Goal: Check status: Check status

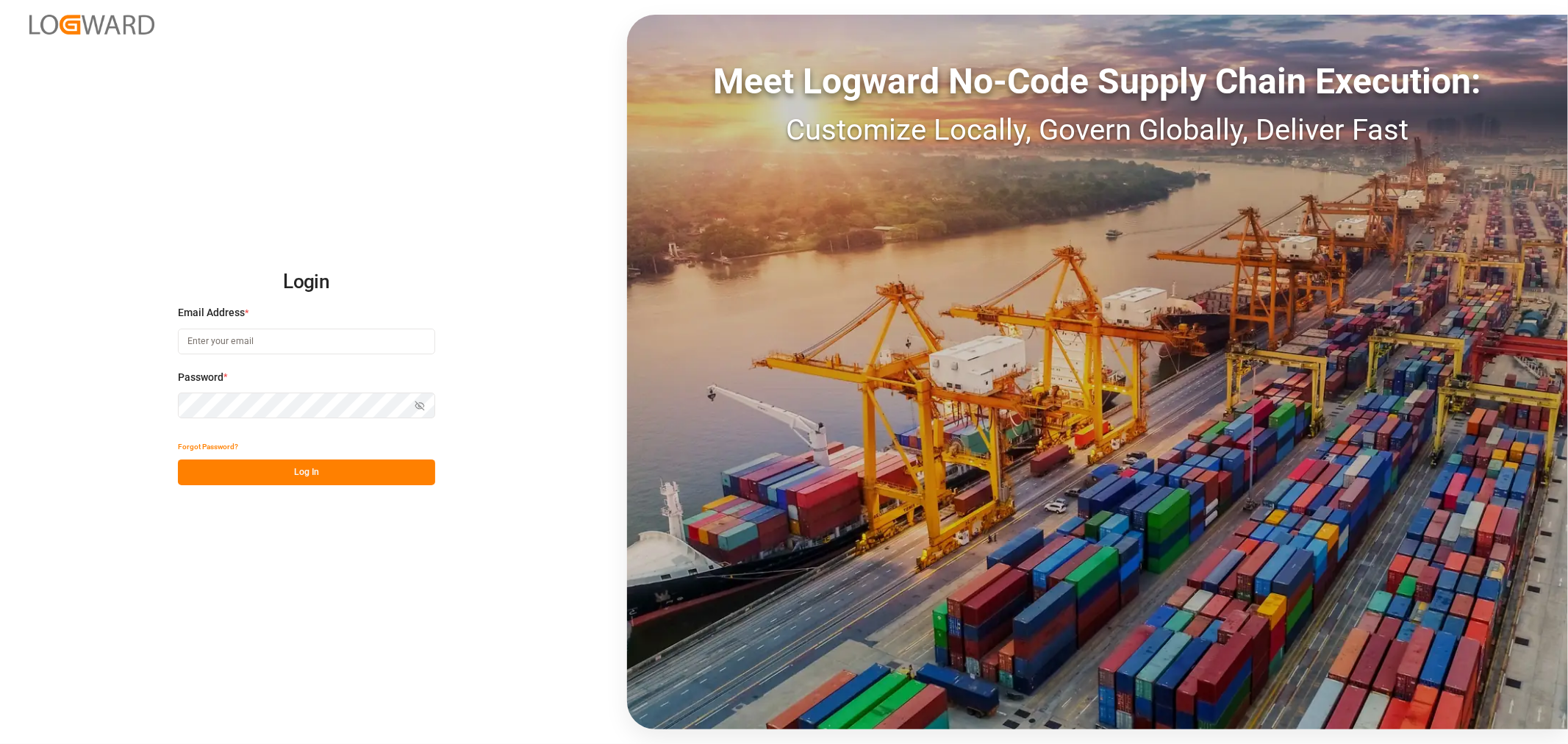
type input "[EMAIL_ADDRESS][DOMAIN_NAME]"
click at [299, 478] on button "Log In" at bounding box center [306, 472] width 257 height 26
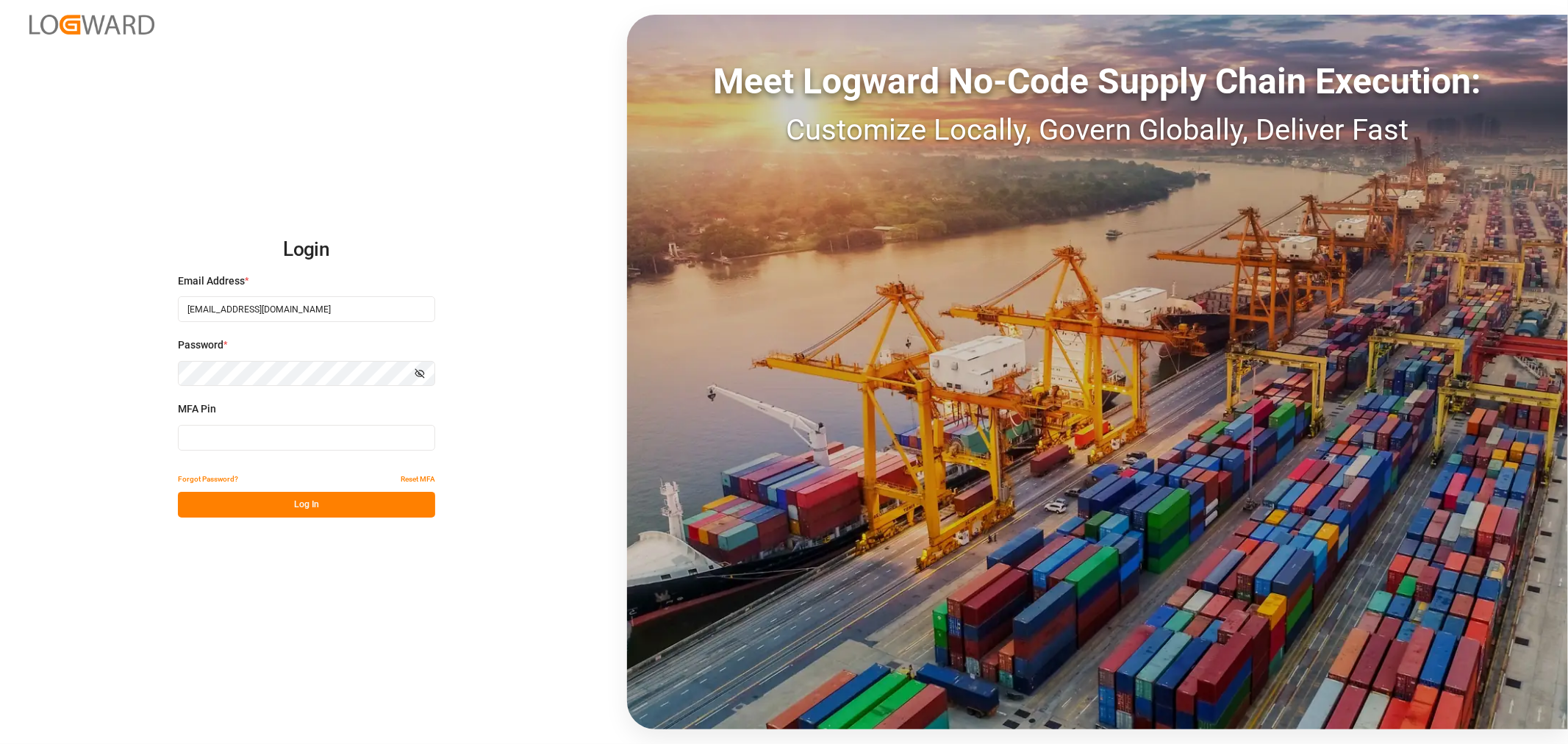
click at [275, 436] on input at bounding box center [306, 437] width 257 height 26
type input "470054"
click at [292, 517] on button "Log In" at bounding box center [306, 504] width 257 height 26
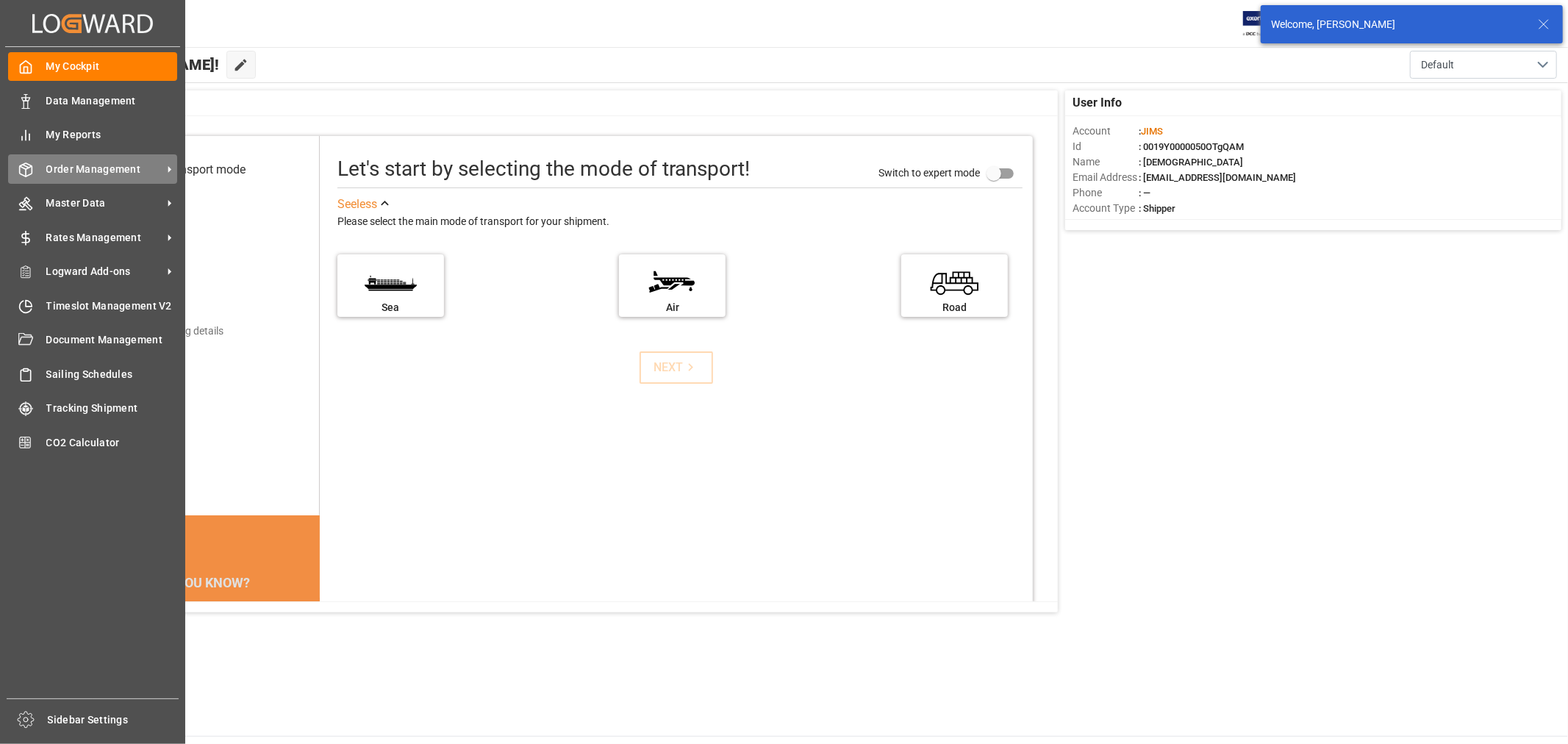
click at [100, 175] on span "Order Management" at bounding box center [105, 169] width 117 height 15
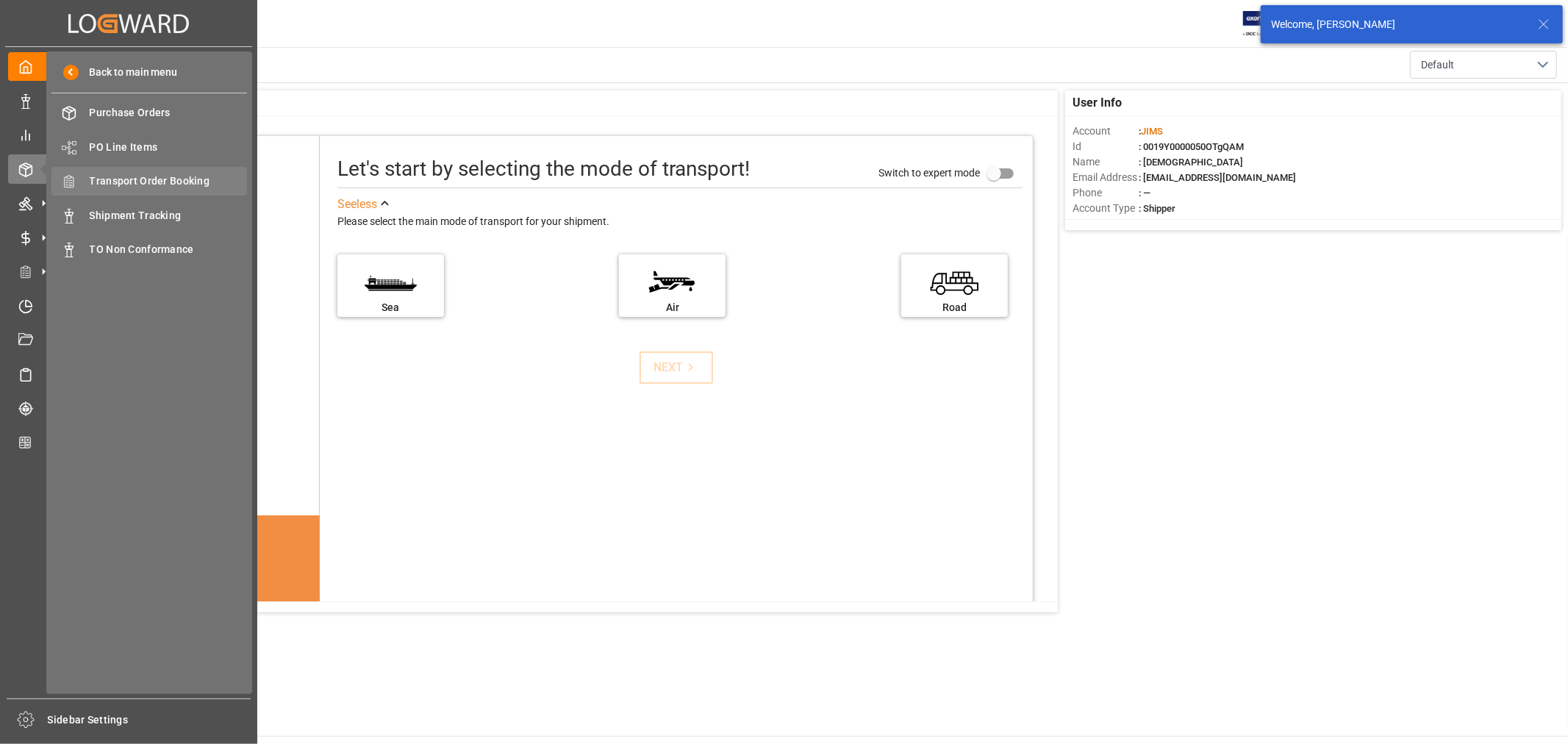
click at [152, 181] on span "Transport Order Booking" at bounding box center [169, 181] width 159 height 15
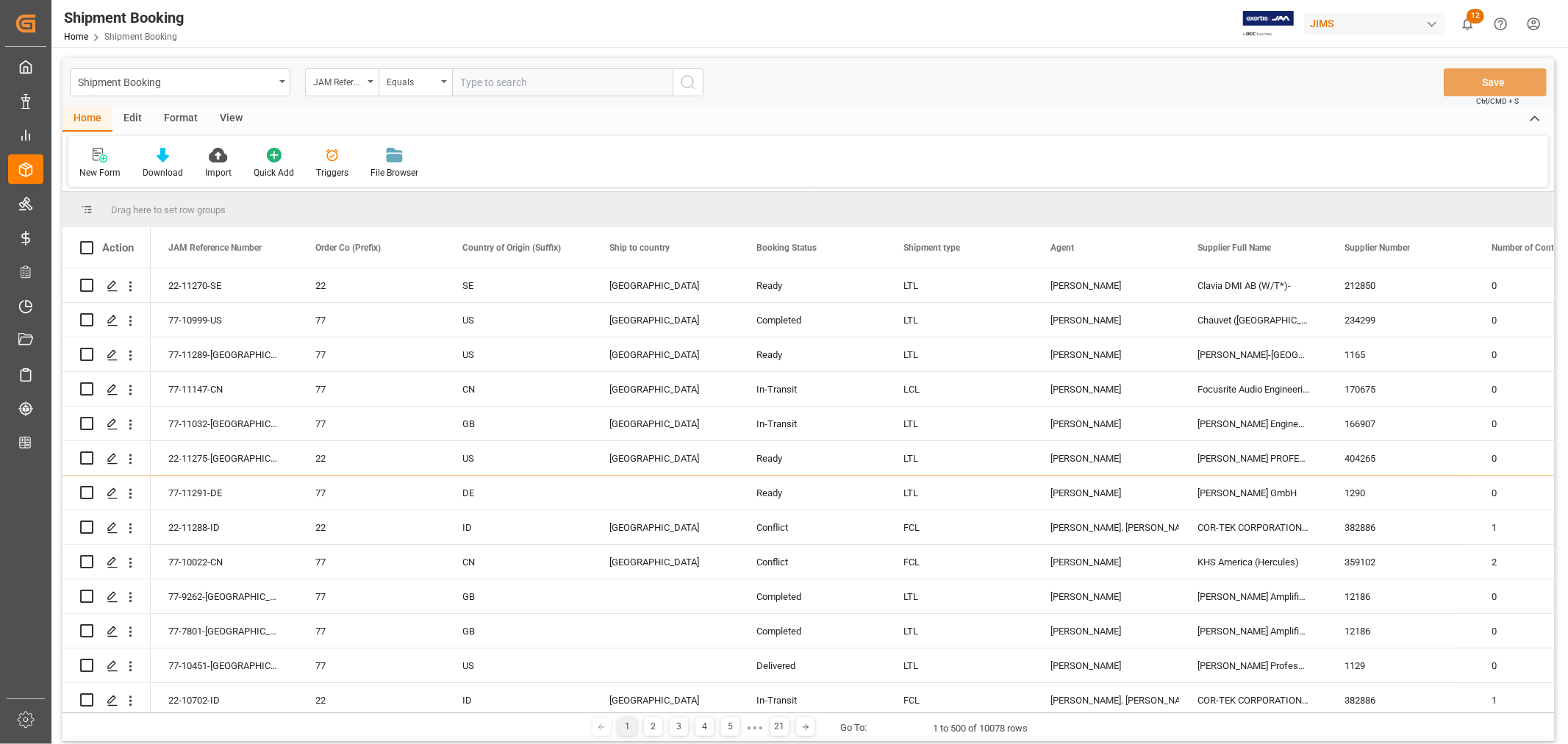
drag, startPoint x: 527, startPoint y: 78, endPoint x: 559, endPoint y: 81, distance: 32.1
click at [527, 78] on input "text" at bounding box center [562, 82] width 221 height 28
paste input "77-10985-US"
type input "77-10985-US"
click at [686, 81] on icon "search button" at bounding box center [688, 82] width 17 height 17
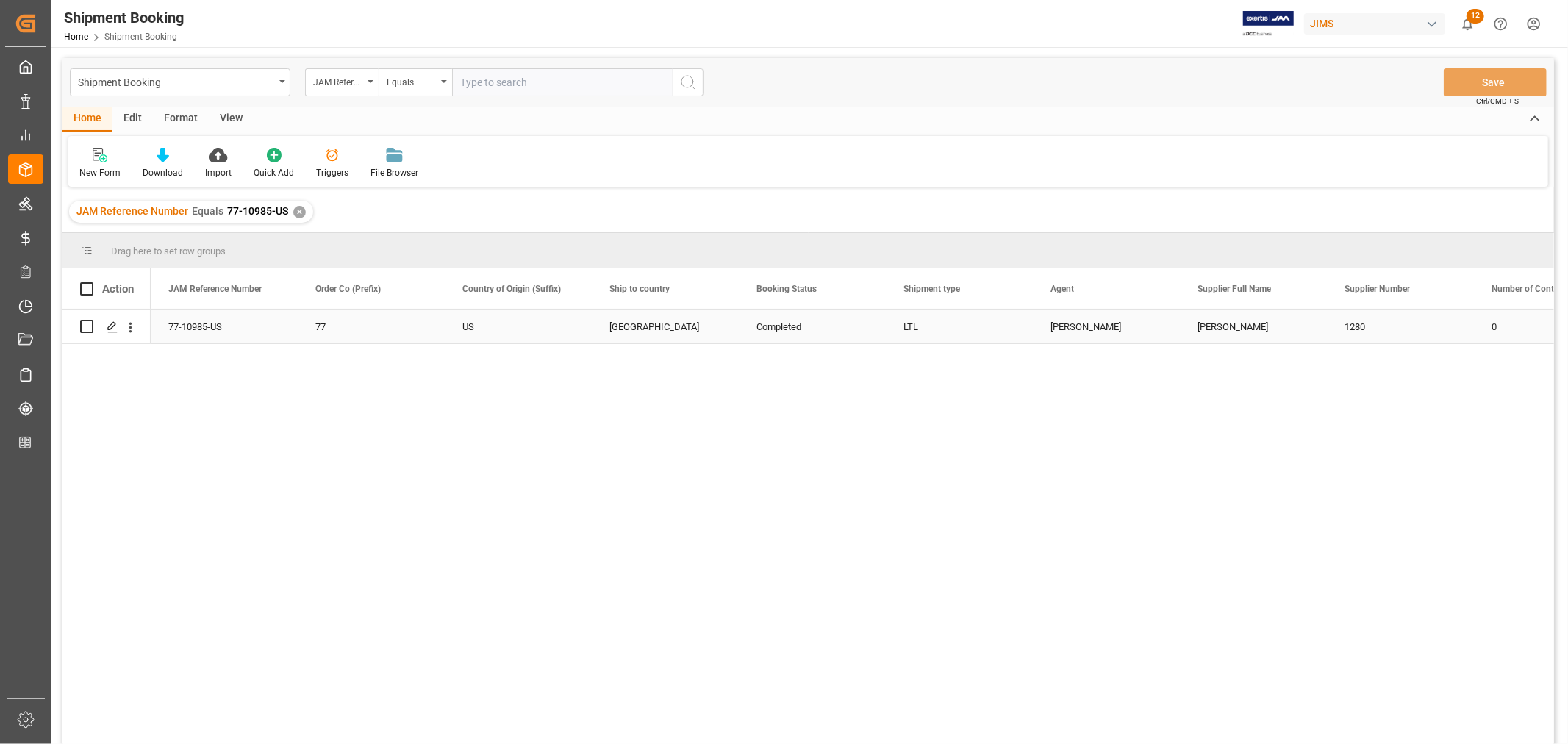
click at [1097, 336] on div "[PERSON_NAME]" at bounding box center [1106, 327] width 112 height 33
click at [535, 81] on input "text" at bounding box center [562, 82] width 221 height 28
paste input "77-10212-CN"
type input "77-10212-CN"
click at [302, 207] on div "✕" at bounding box center [299, 212] width 12 height 12
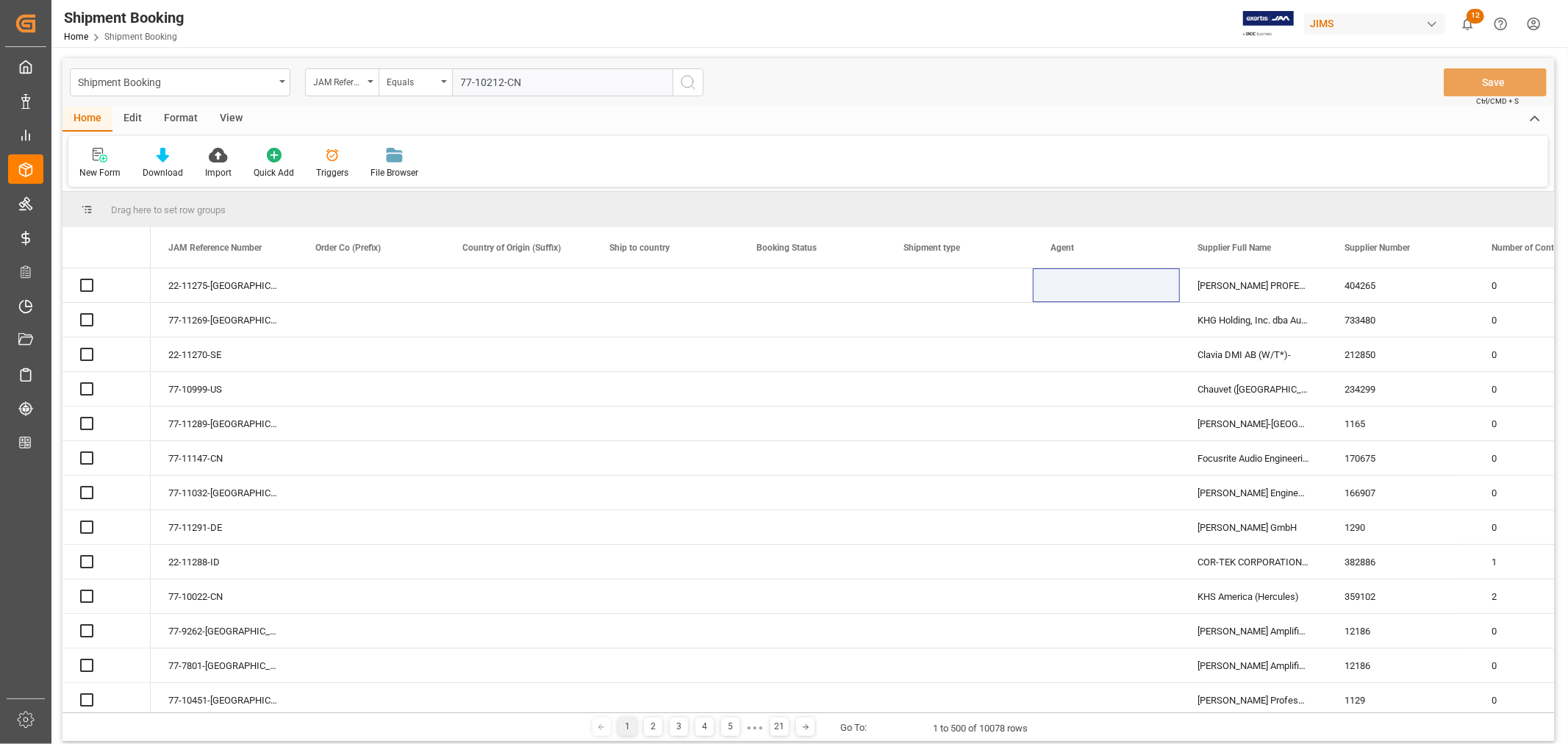
click at [689, 85] on icon "search button" at bounding box center [688, 82] width 17 height 17
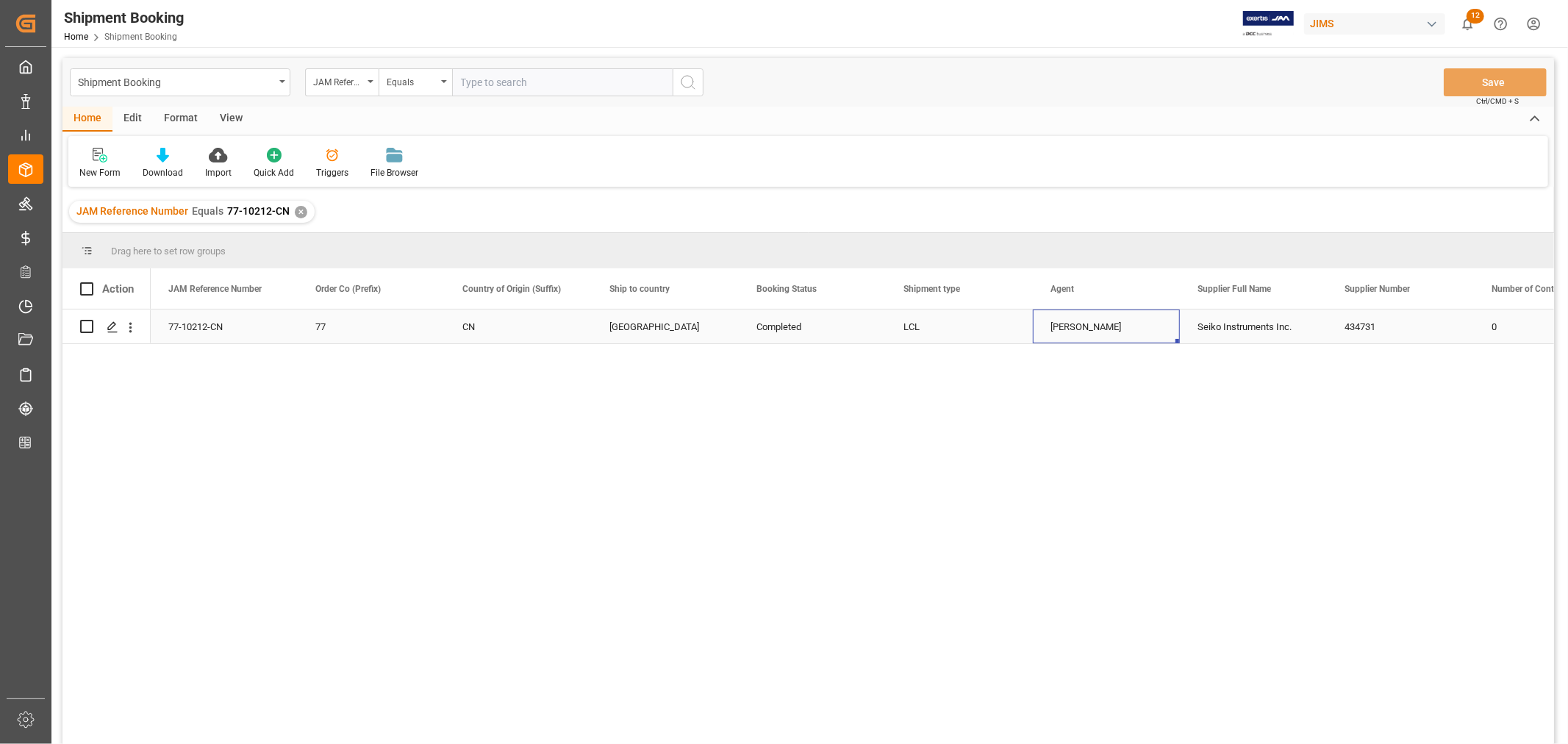
click at [1088, 330] on div "[PERSON_NAME]" at bounding box center [1106, 327] width 112 height 33
click at [525, 85] on input "text" at bounding box center [562, 82] width 221 height 28
paste input "77-10561-DE"
type input "77-10561-DE"
click at [299, 211] on div "✕" at bounding box center [301, 212] width 12 height 12
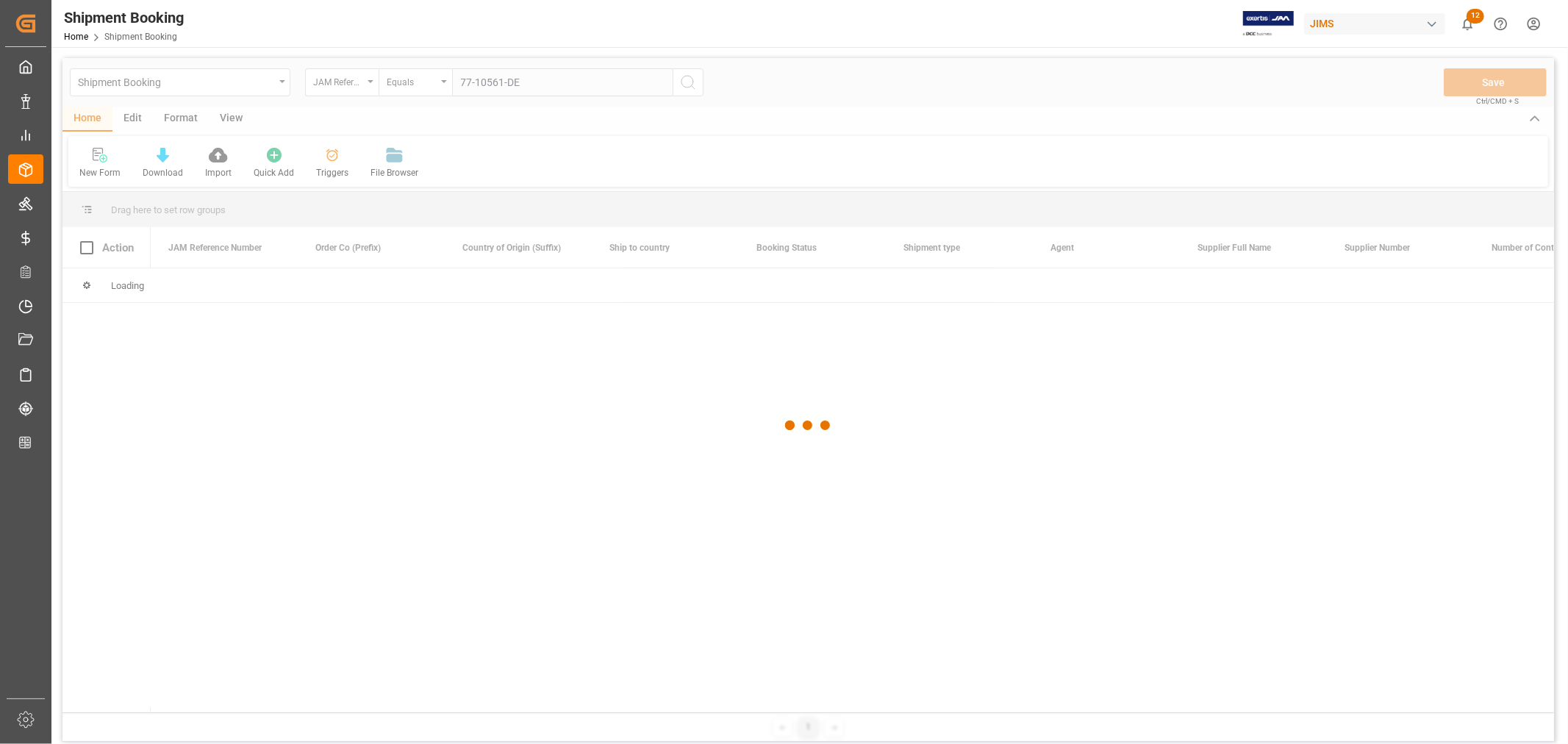
click at [682, 83] on div at bounding box center [808, 426] width 1492 height 735
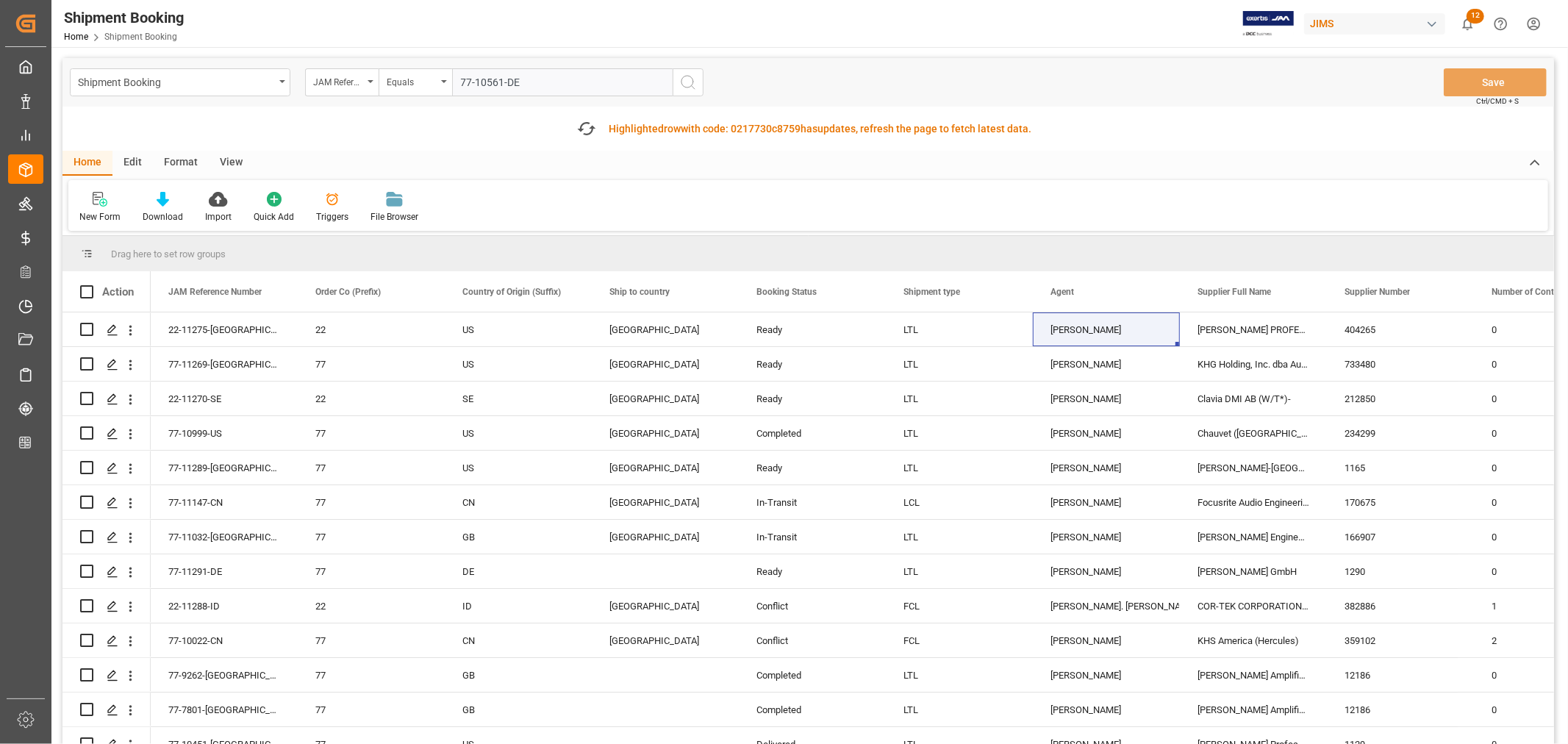
click at [682, 83] on icon "search button" at bounding box center [688, 82] width 17 height 17
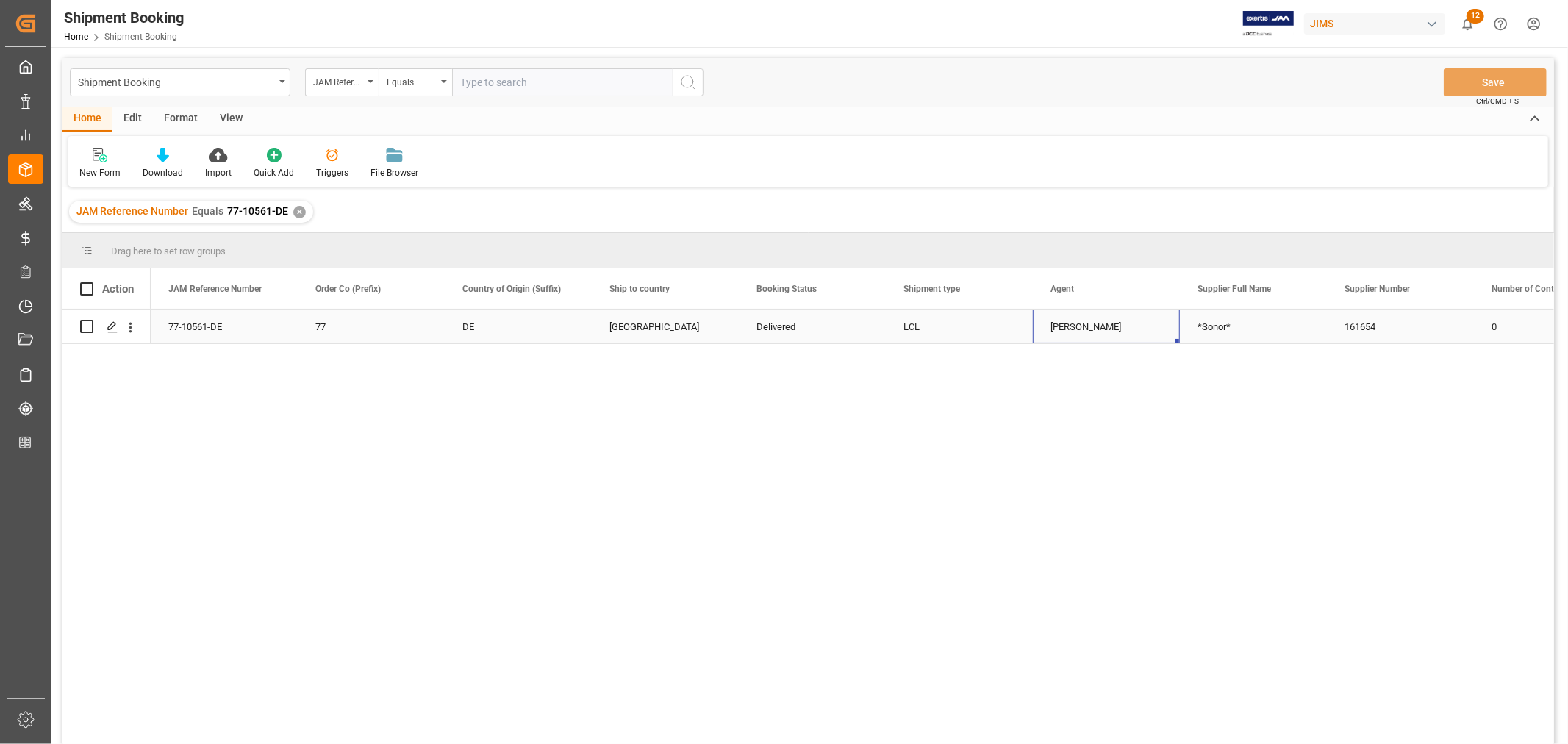
click at [1089, 336] on div "[PERSON_NAME]" at bounding box center [1106, 327] width 112 height 33
click at [533, 87] on input "text" at bounding box center [562, 82] width 221 height 28
paste input "77-11104-[GEOGRAPHIC_DATA]"
type input "77-11104-[GEOGRAPHIC_DATA]"
click at [298, 211] on div "✕" at bounding box center [299, 212] width 12 height 12
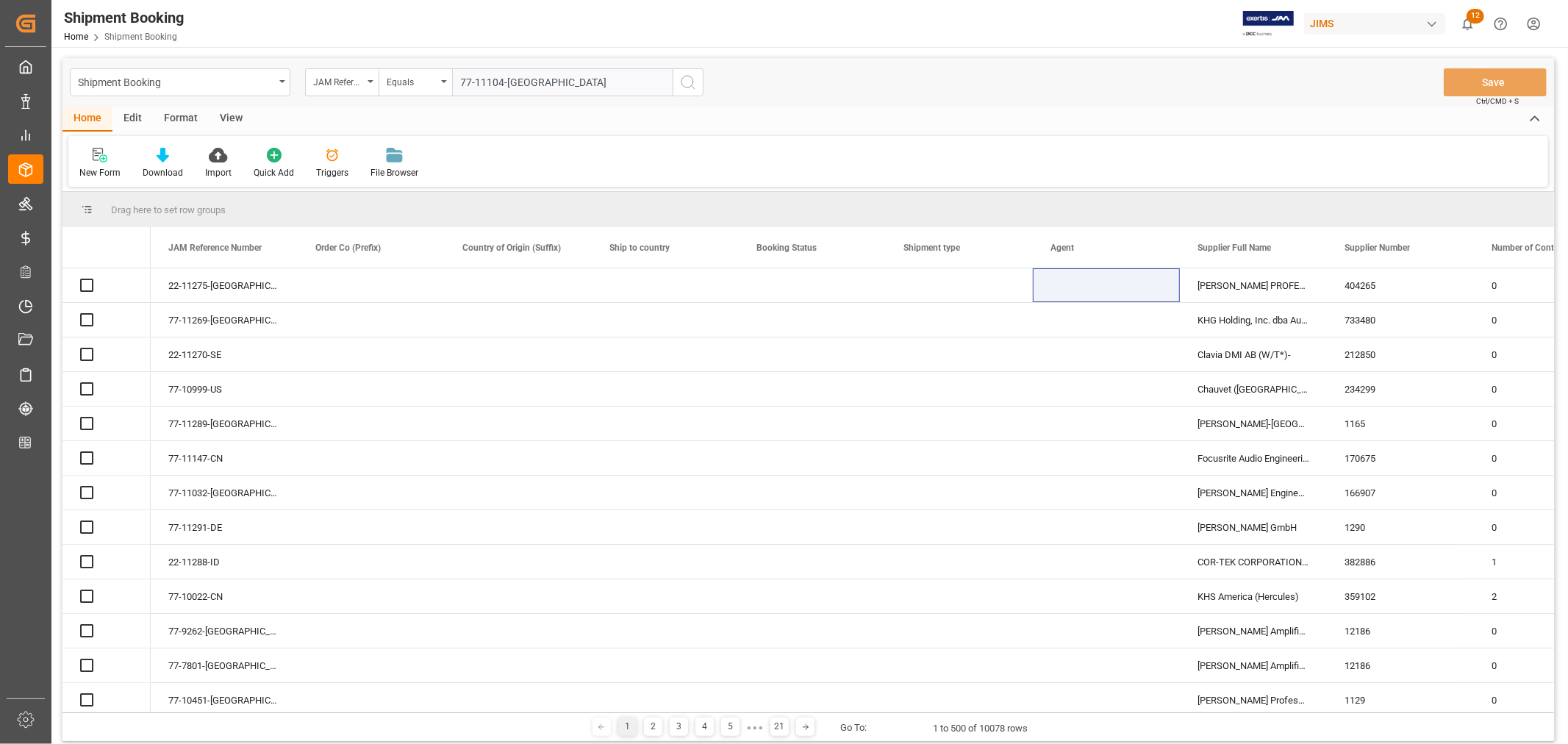
click at [688, 81] on icon "search button" at bounding box center [688, 82] width 17 height 17
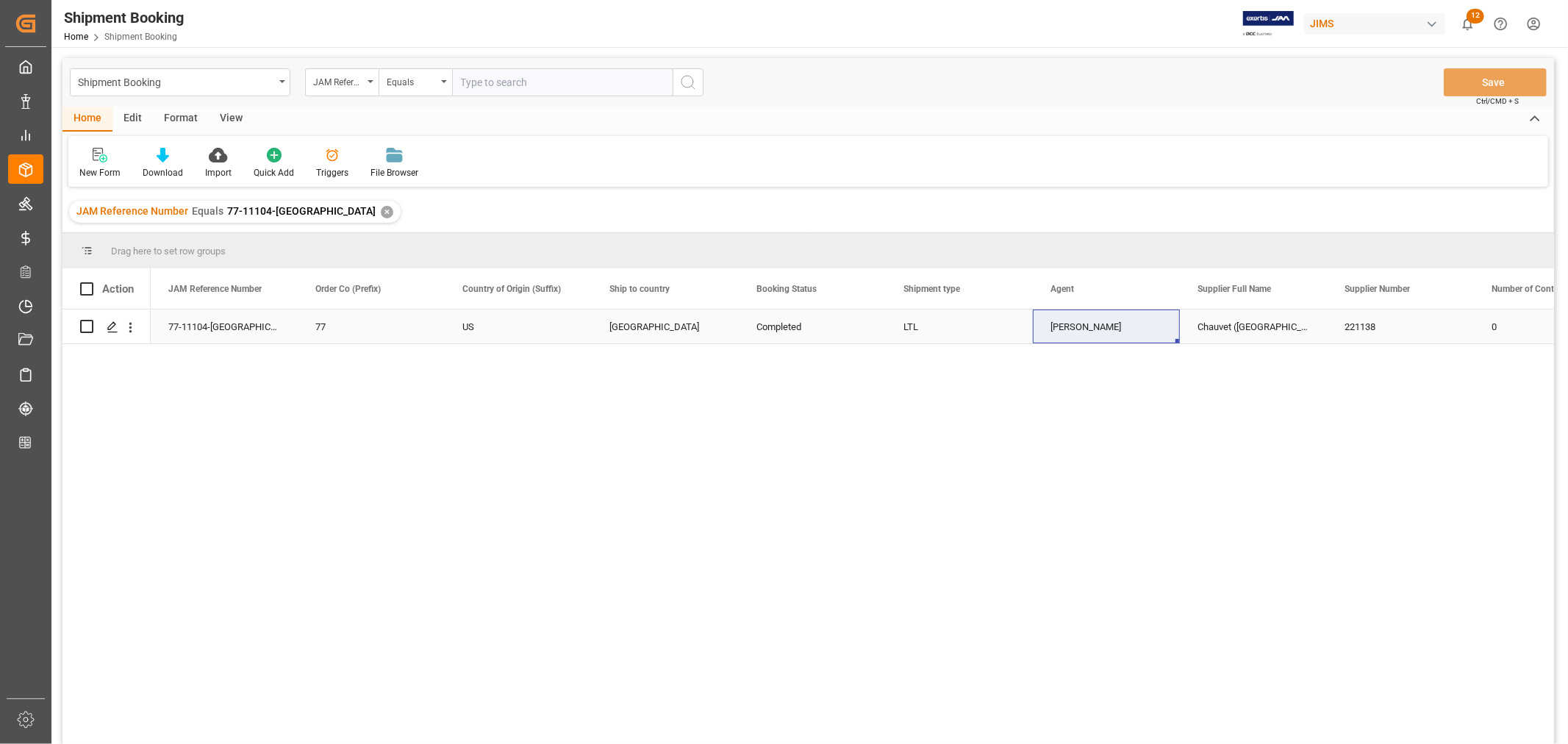
click at [1077, 336] on div "[PERSON_NAME]" at bounding box center [1106, 327] width 112 height 33
click at [517, 85] on input "text" at bounding box center [562, 82] width 221 height 28
paste input "77-10008-CN"
type input "77-10008-CN"
click at [381, 211] on div "✕" at bounding box center [387, 212] width 12 height 12
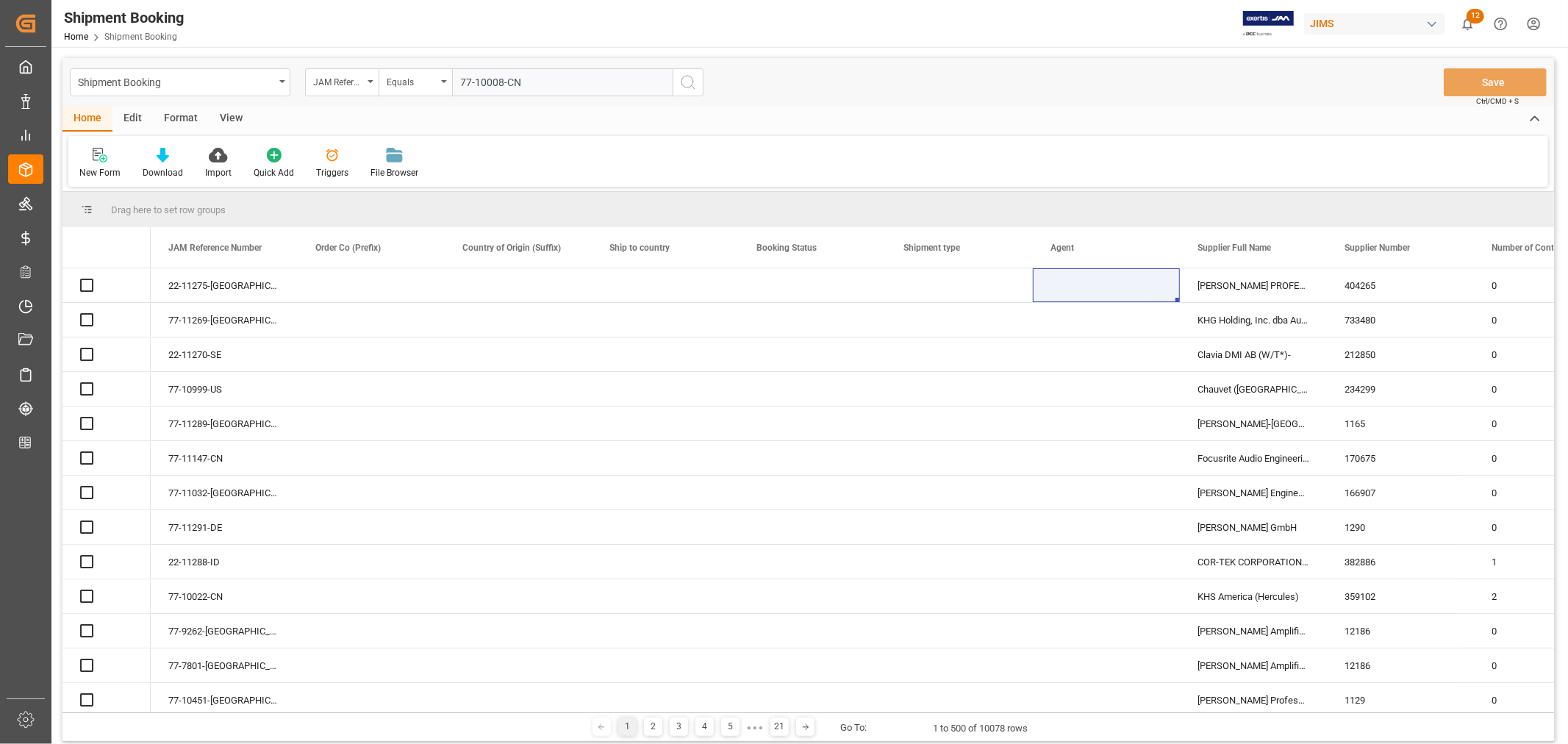
click at [687, 81] on icon "search button" at bounding box center [688, 82] width 17 height 17
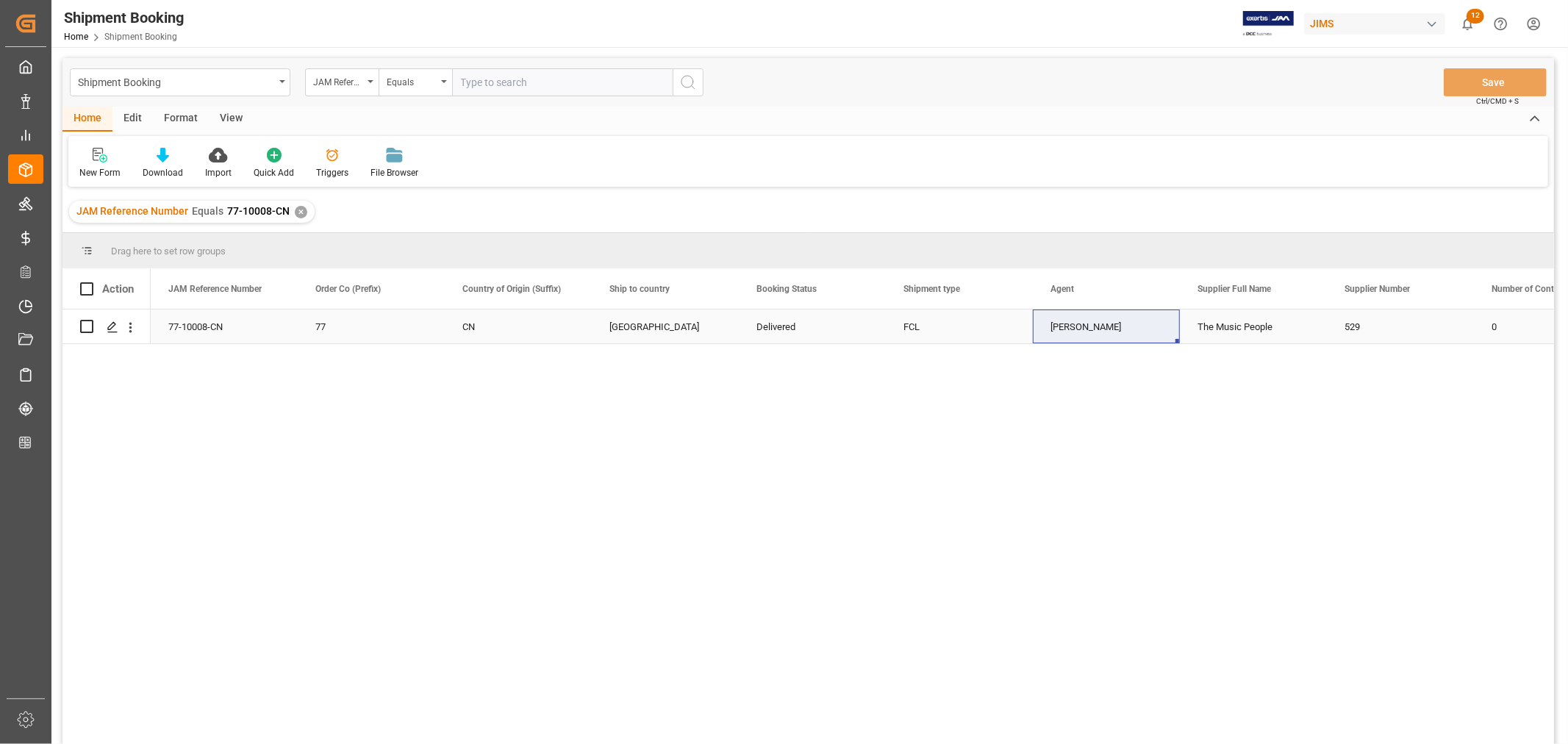
click at [1070, 328] on div "[PERSON_NAME]" at bounding box center [1106, 327] width 112 height 33
click at [532, 85] on input "text" at bounding box center [562, 82] width 221 height 28
paste input "77-10089-[GEOGRAPHIC_DATA]"
type input "77-10089-[GEOGRAPHIC_DATA]"
click at [298, 212] on div "✕" at bounding box center [301, 212] width 12 height 12
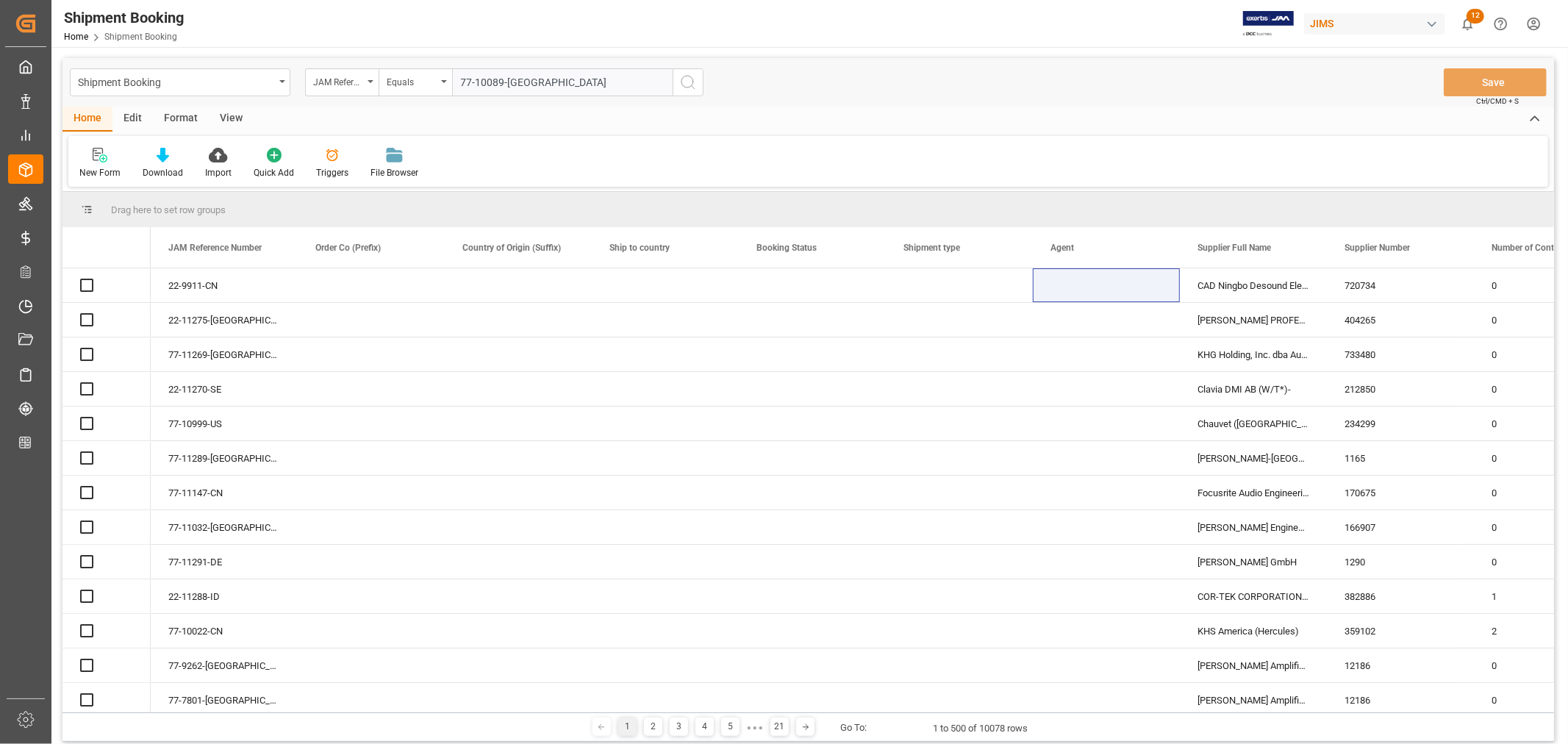
click at [688, 82] on icon "search button" at bounding box center [688, 82] width 17 height 17
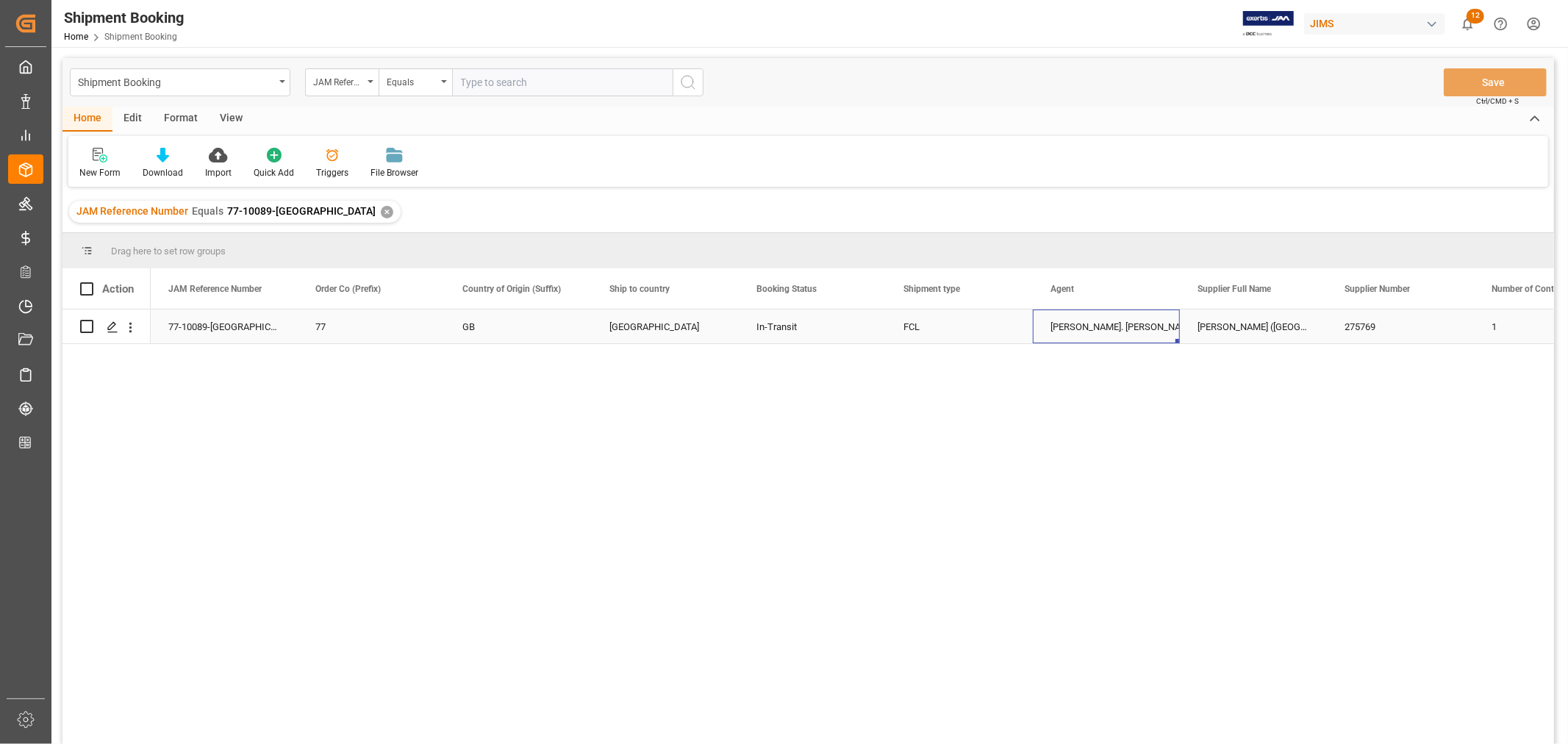
click at [1104, 332] on div "[PERSON_NAME]. [PERSON_NAME]" at bounding box center [1106, 327] width 112 height 33
click at [1084, 334] on div "[PERSON_NAME]. [PERSON_NAME]" at bounding box center [1106, 327] width 112 height 33
click at [497, 81] on input "text" at bounding box center [562, 82] width 221 height 28
paste input "77-11266-US"
type input "77-11266-US"
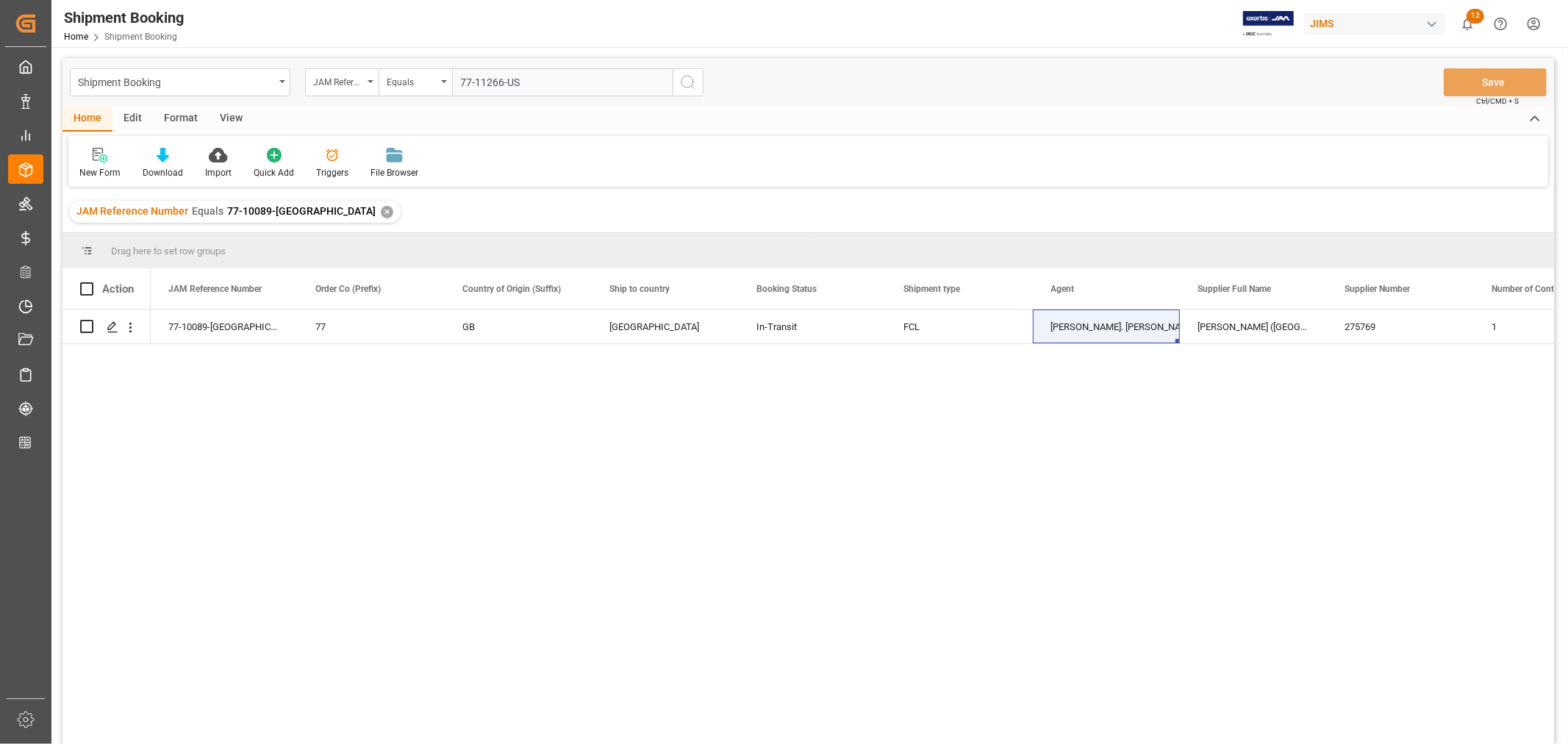
click at [381, 213] on div "✕" at bounding box center [387, 212] width 12 height 12
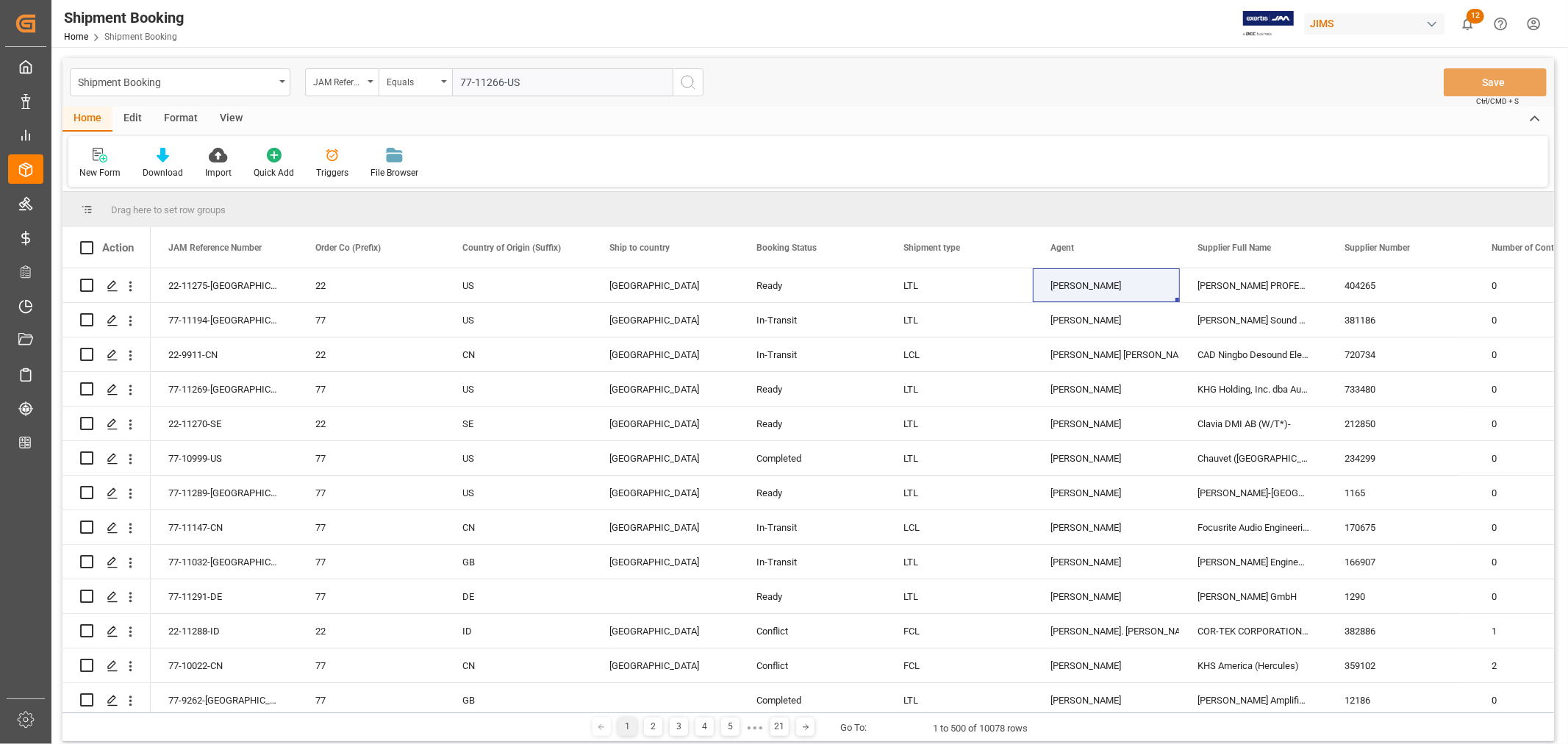
drag, startPoint x: 687, startPoint y: 84, endPoint x: 746, endPoint y: 394, distance: 315.6
click at [686, 84] on icon "search button" at bounding box center [688, 82] width 17 height 17
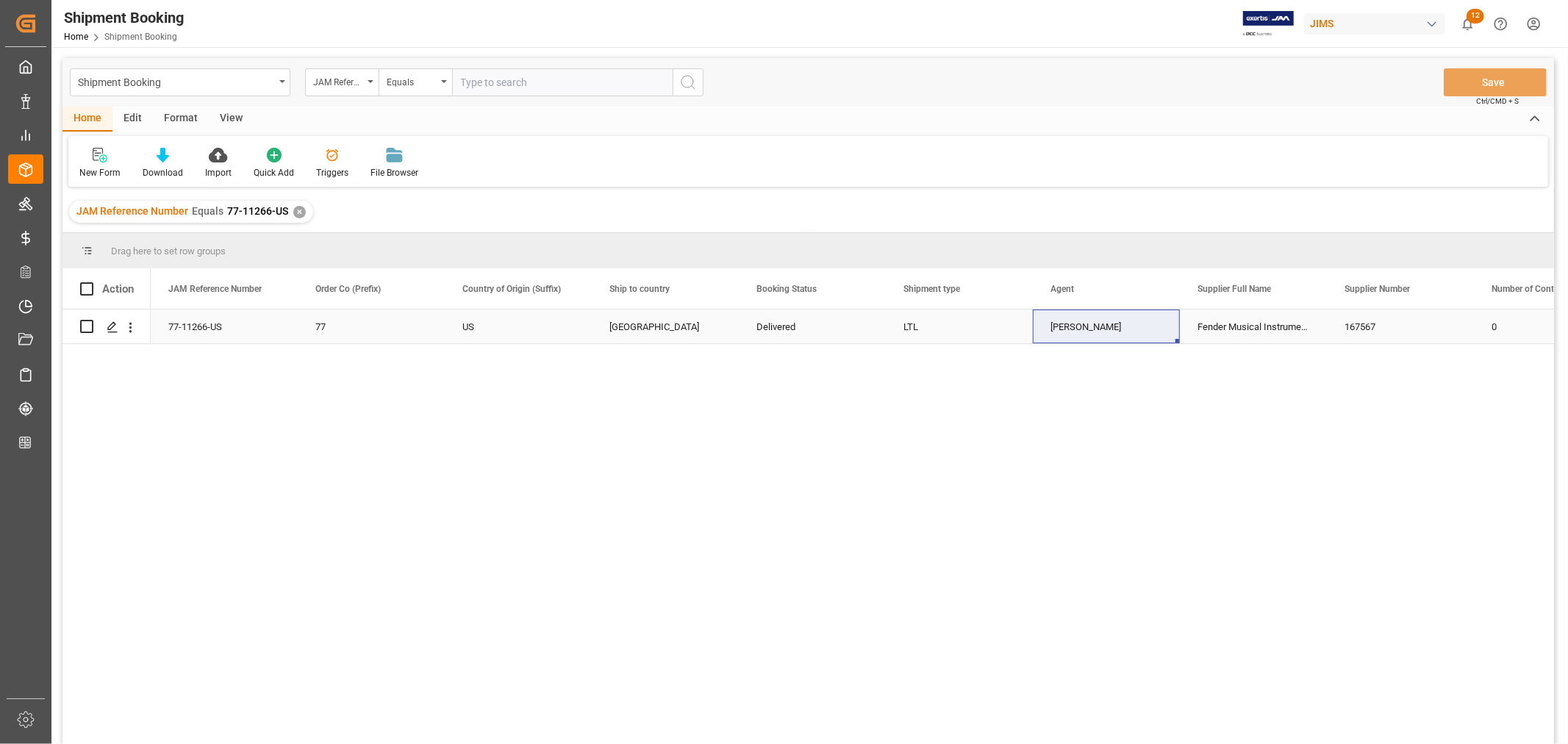
click at [223, 330] on div "77-11266-US" at bounding box center [224, 326] width 147 height 33
click at [1106, 332] on div "[PERSON_NAME]" at bounding box center [1106, 327] width 112 height 33
click at [509, 78] on input "text" at bounding box center [562, 82] width 221 height 28
paste input "77-10263-IT"
type input "77-10263-IT"
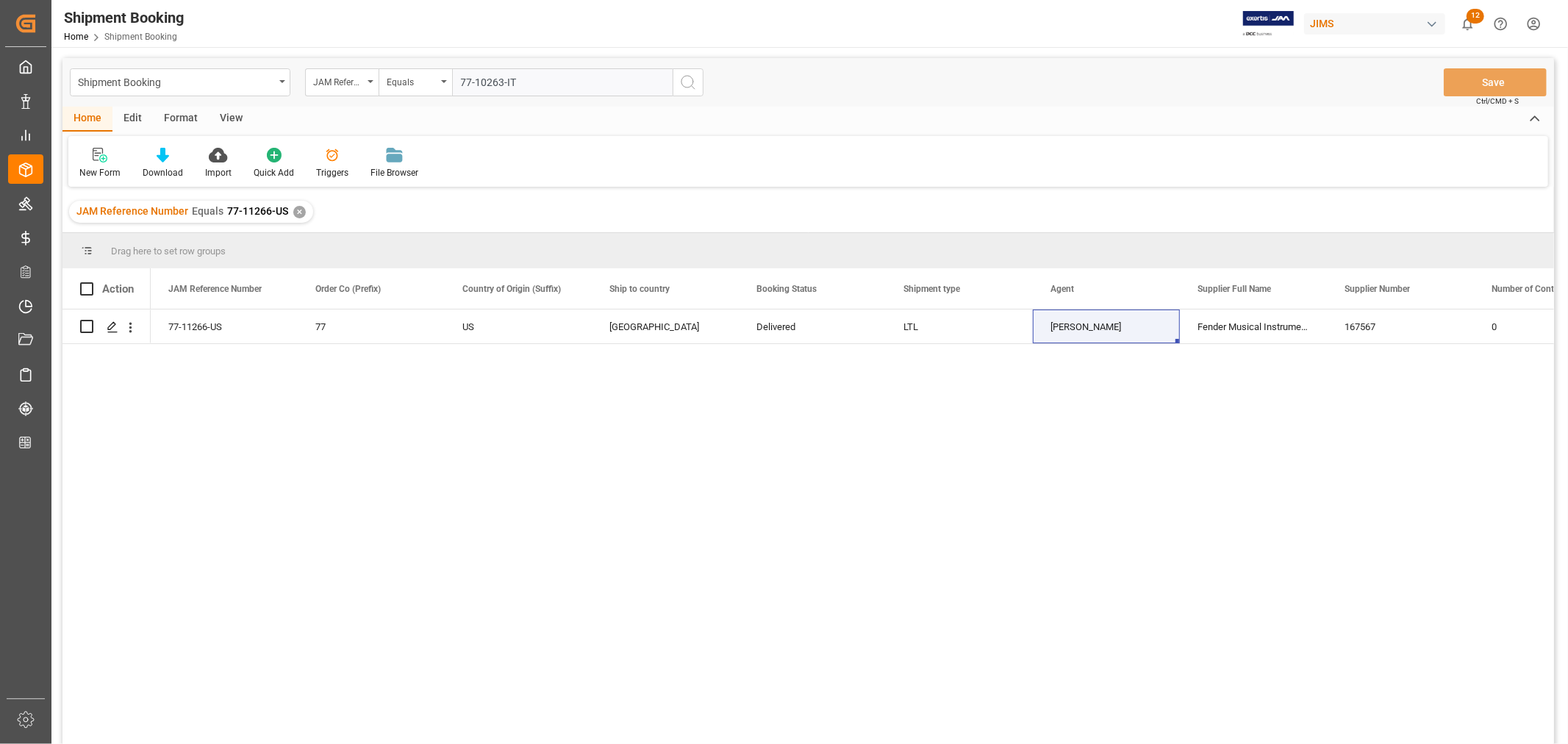
click at [297, 208] on div "✕" at bounding box center [299, 212] width 12 height 12
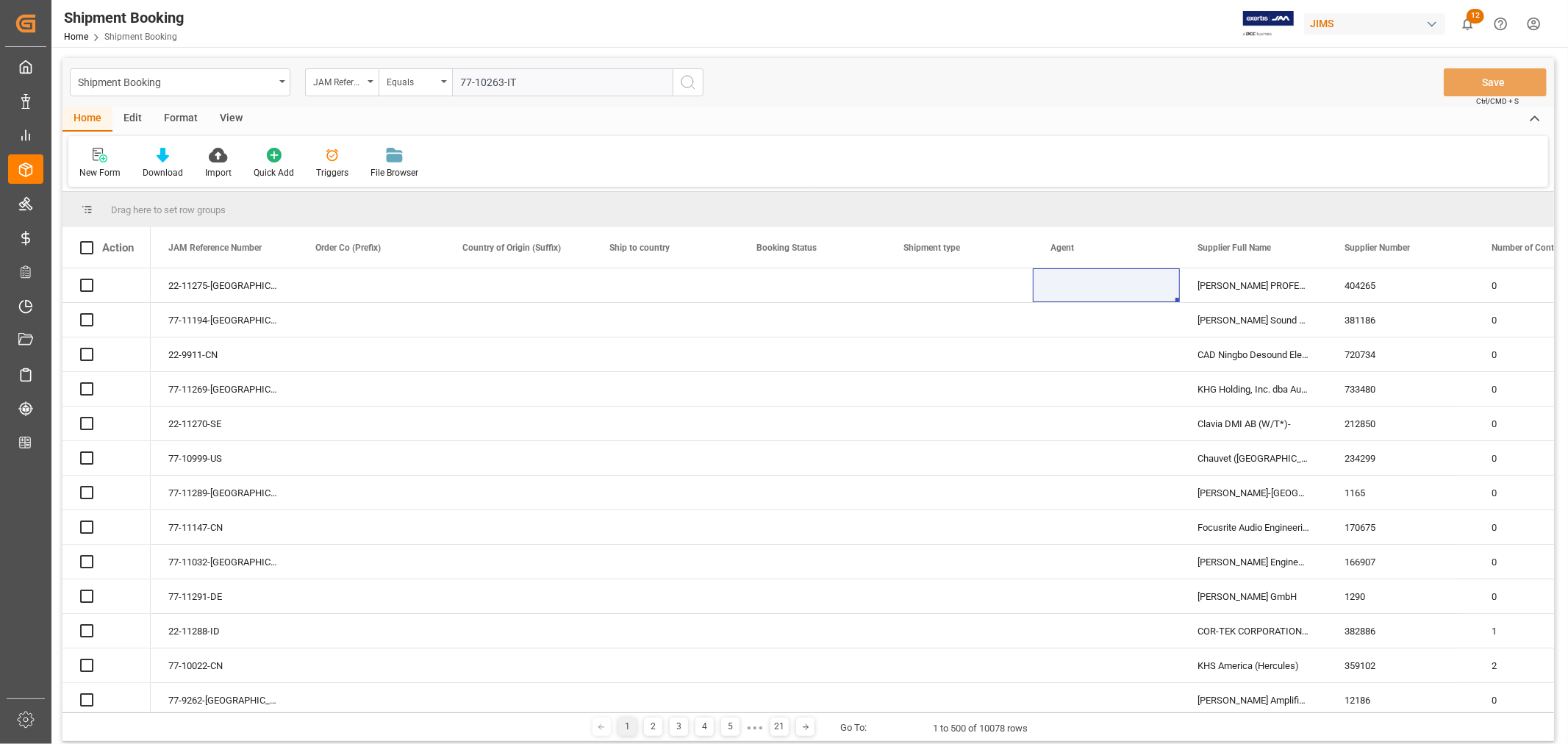
click at [686, 78] on icon "search button" at bounding box center [688, 82] width 17 height 17
